Goal: Find specific page/section: Find specific page/section

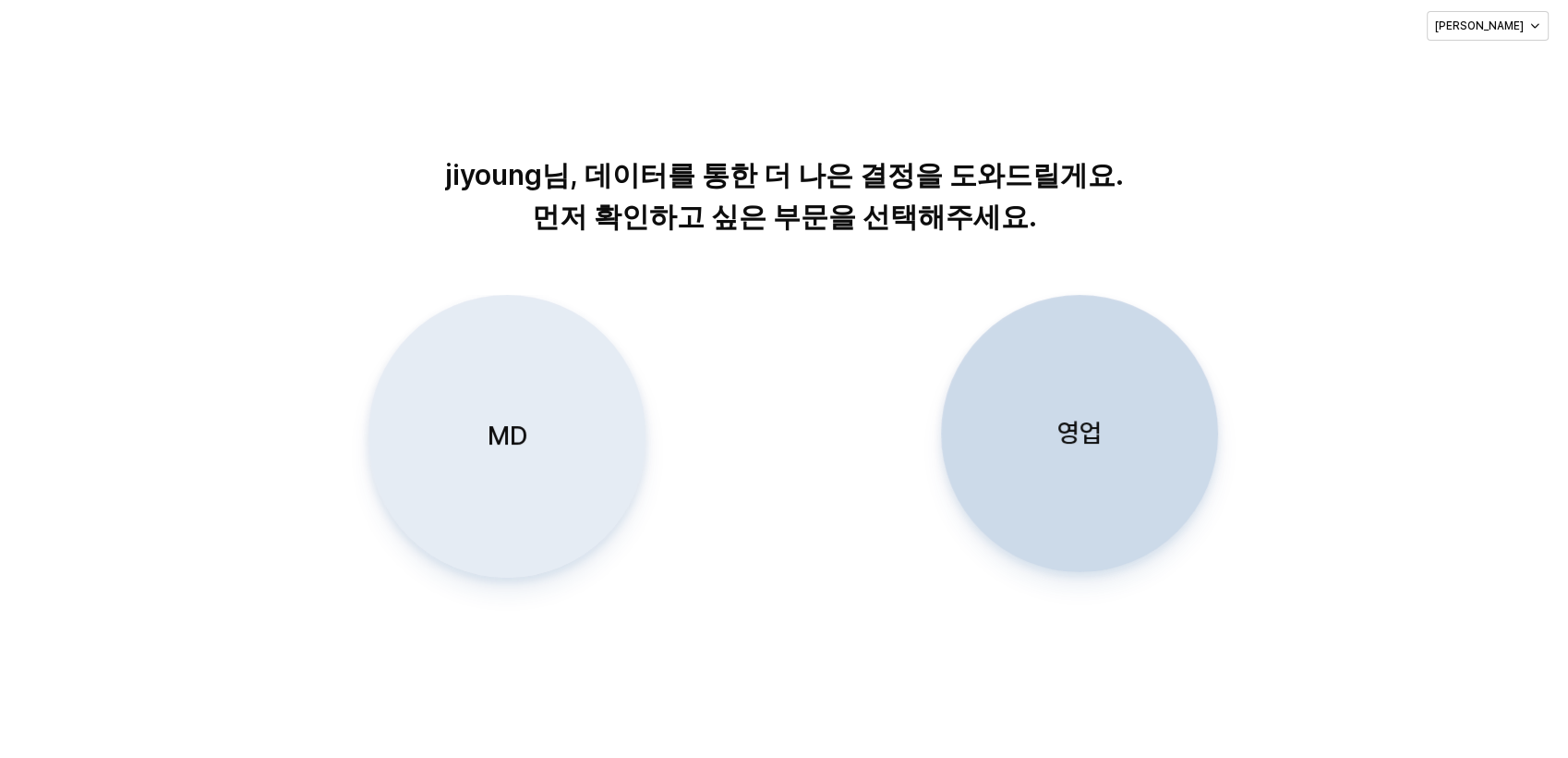
click at [514, 416] on div "MD" at bounding box center [507, 436] width 260 height 281
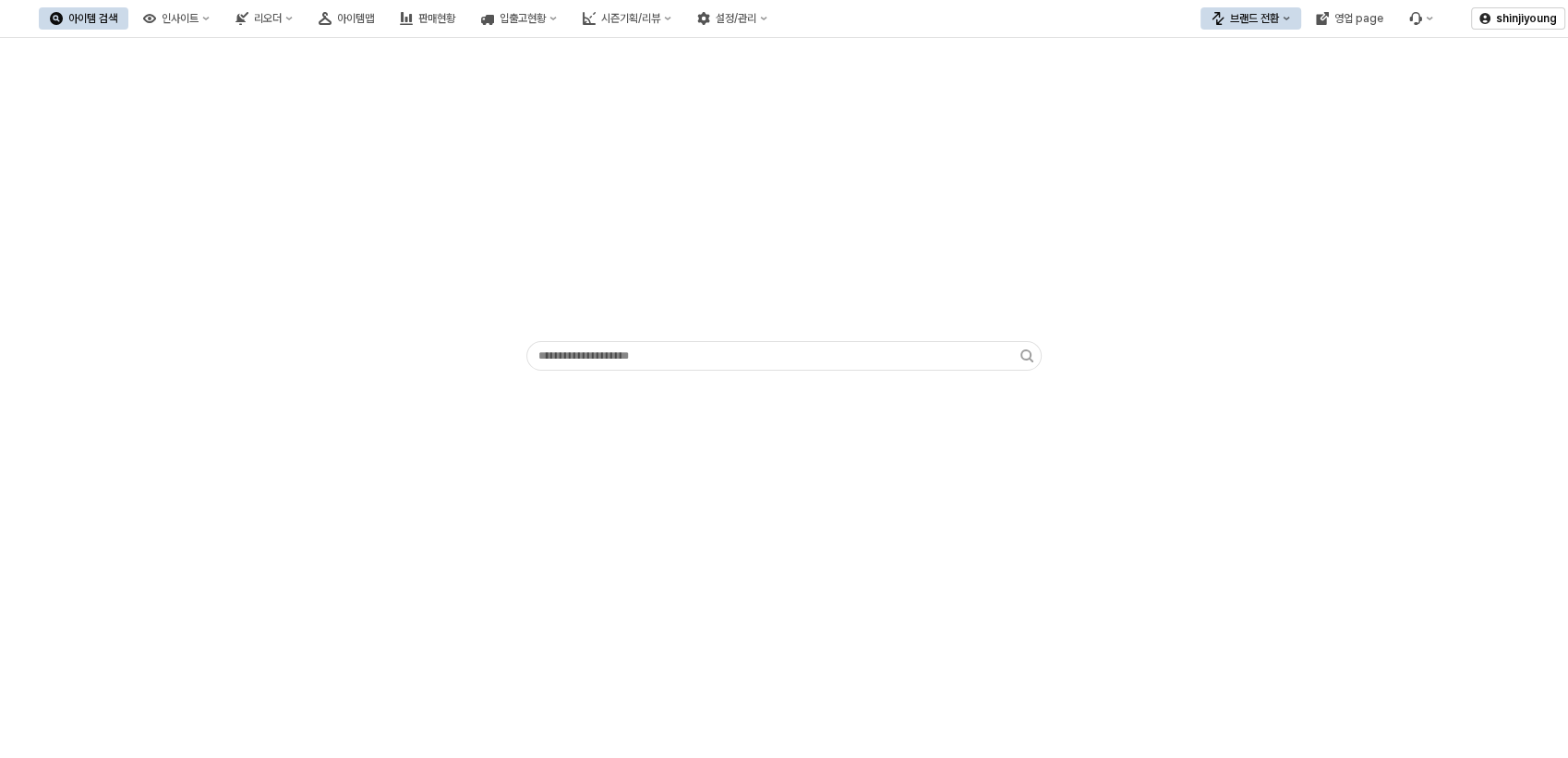
drag, startPoint x: 1300, startPoint y: 259, endPoint x: 1270, endPoint y: 275, distance: 34.0
click at [1300, 259] on div "App Frame" at bounding box center [784, 208] width 1546 height 325
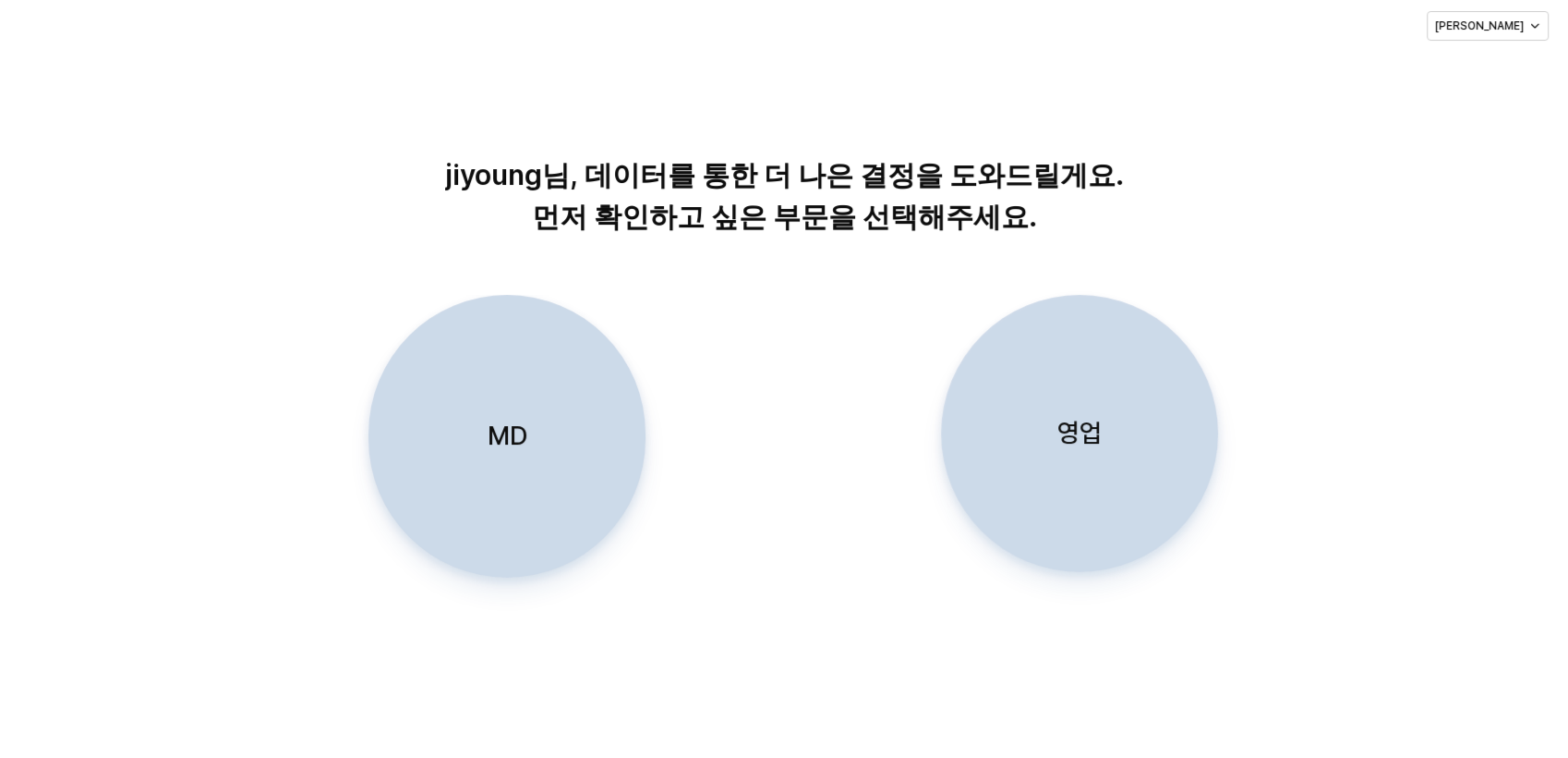
click at [537, 414] on div "MD" at bounding box center [507, 436] width 260 height 281
